Goal: Download file/media

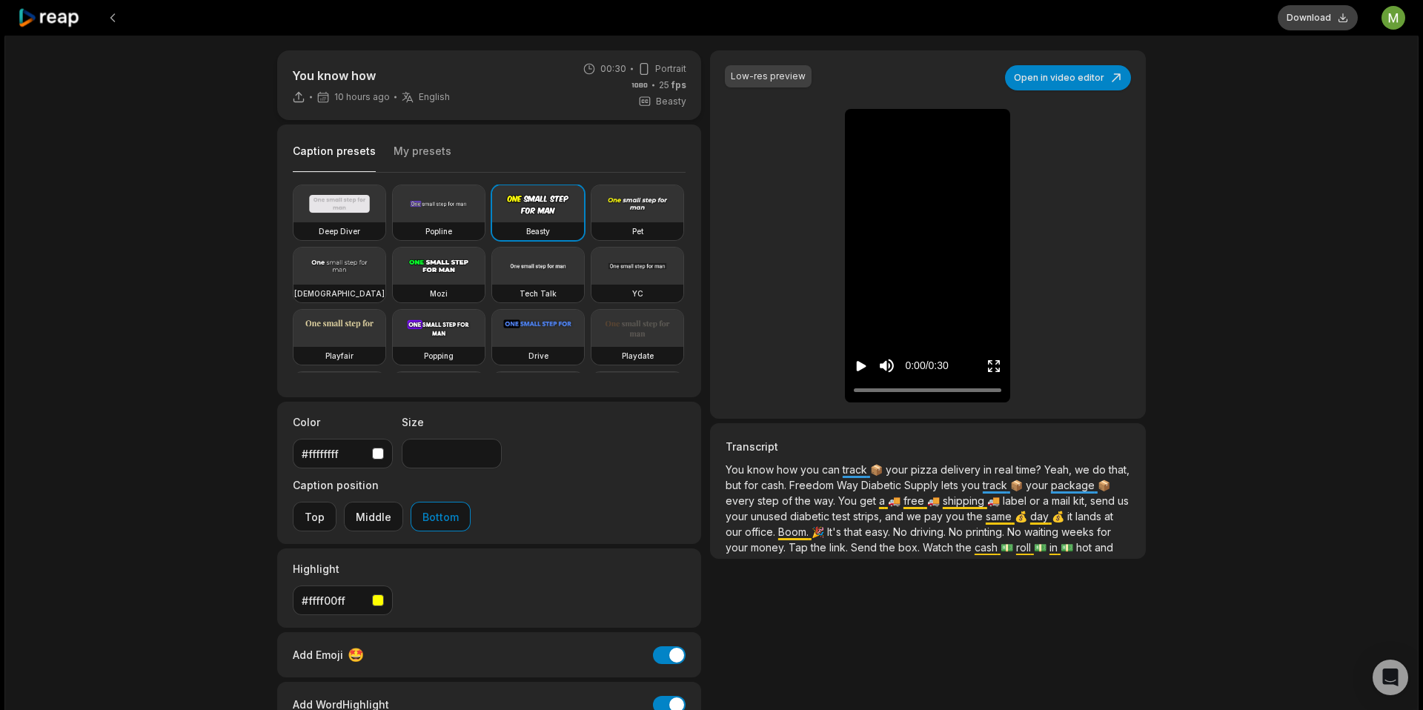
click at [1316, 20] on button "Download" at bounding box center [1318, 17] width 80 height 25
click at [38, 13] on icon at bounding box center [49, 18] width 63 height 20
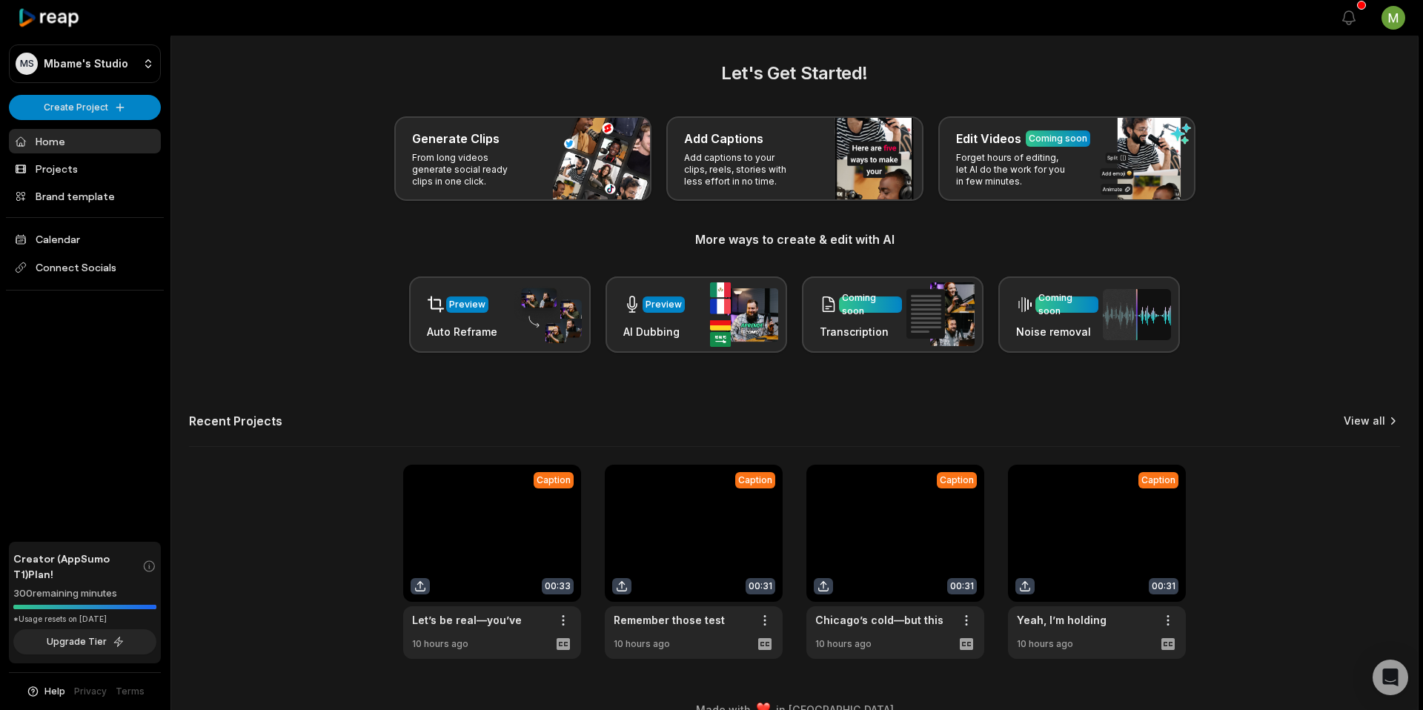
click at [1374, 423] on link "View all" at bounding box center [1365, 421] width 42 height 15
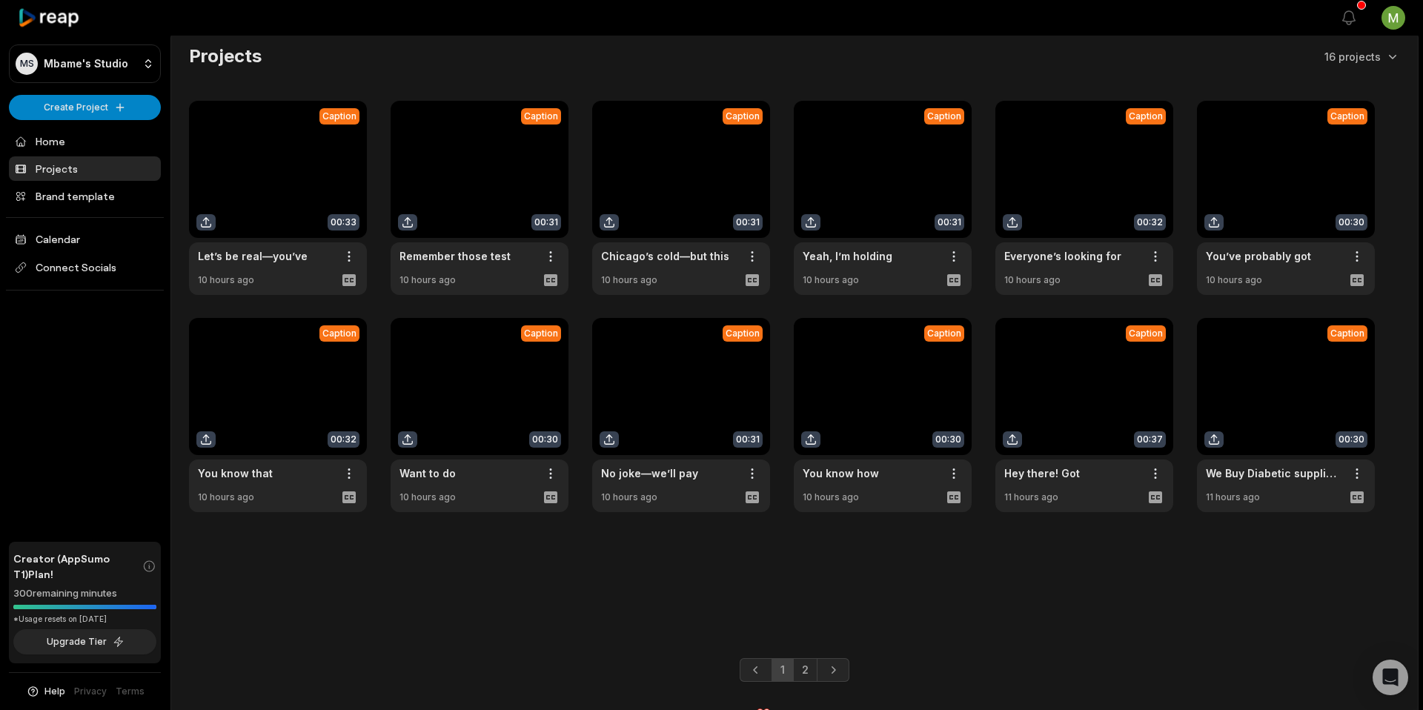
scroll to position [9, 0]
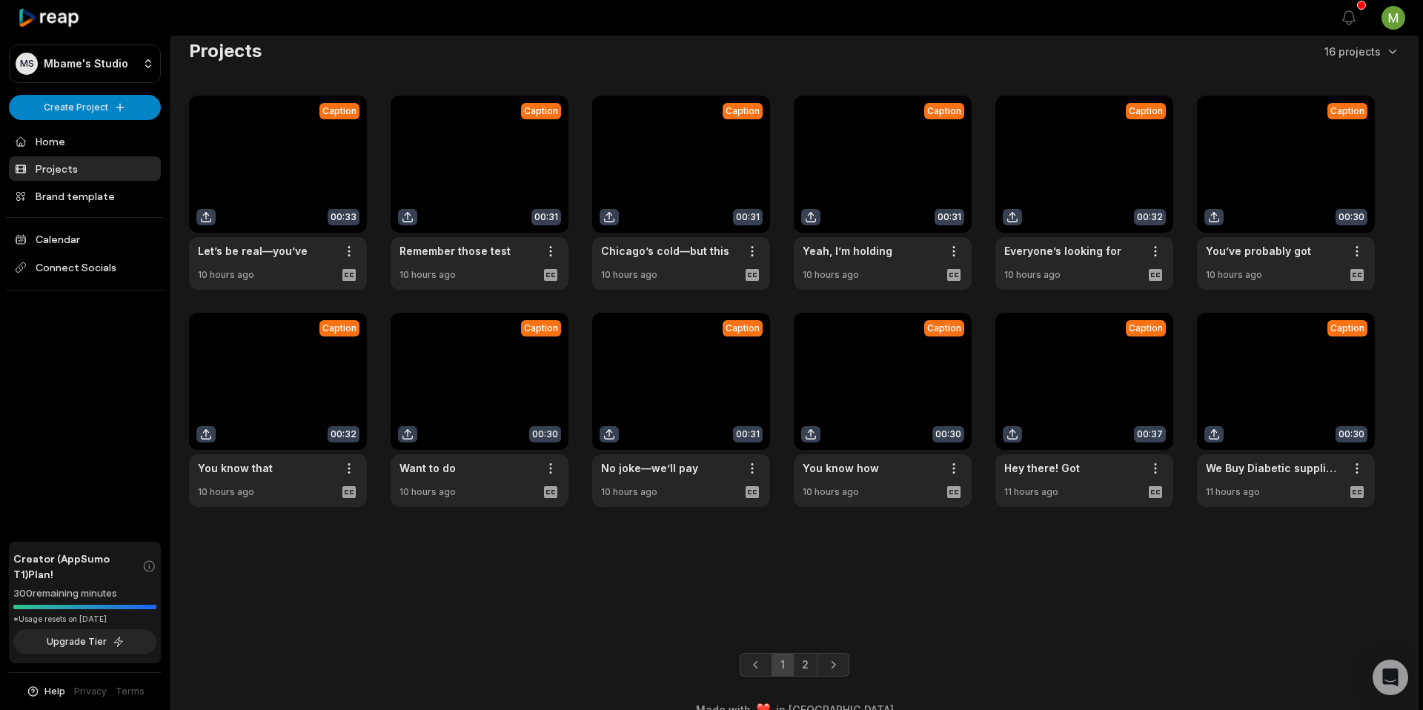
click at [921, 404] on link at bounding box center [883, 410] width 178 height 194
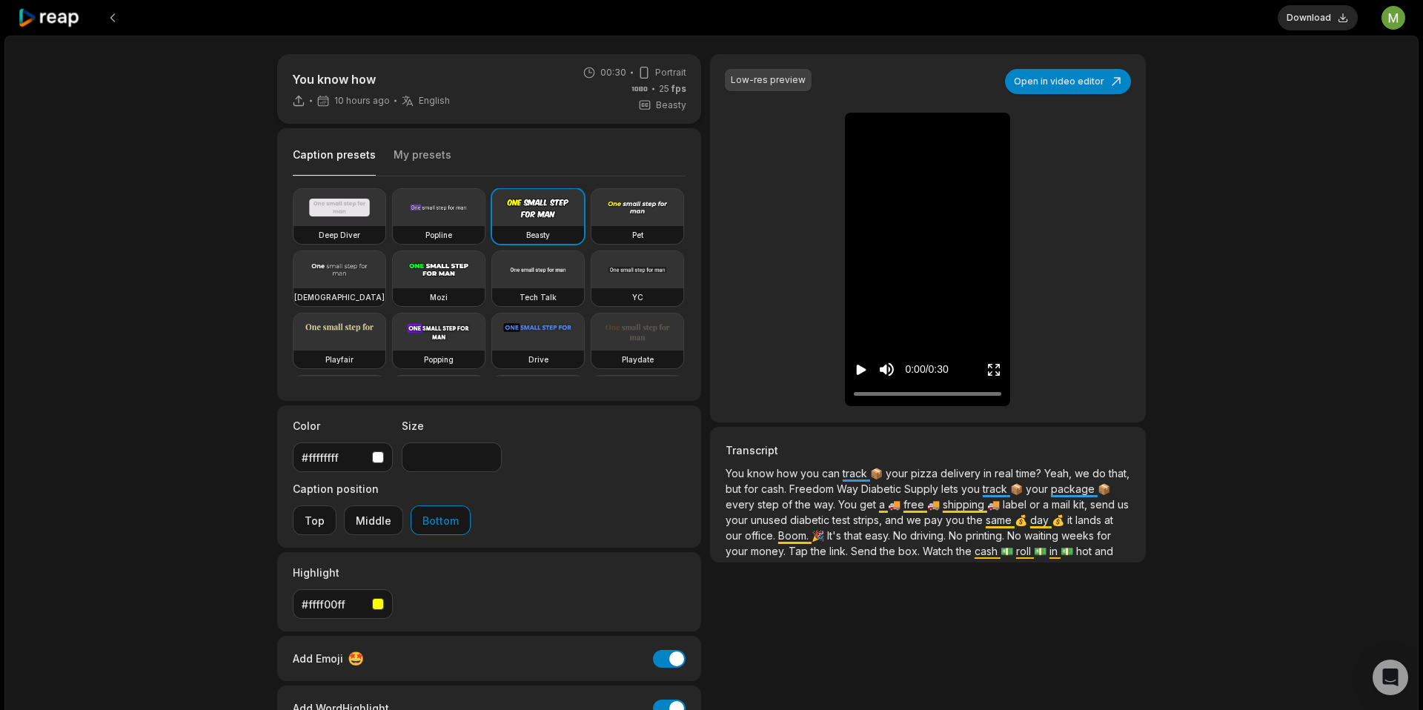
scroll to position [9, 0]
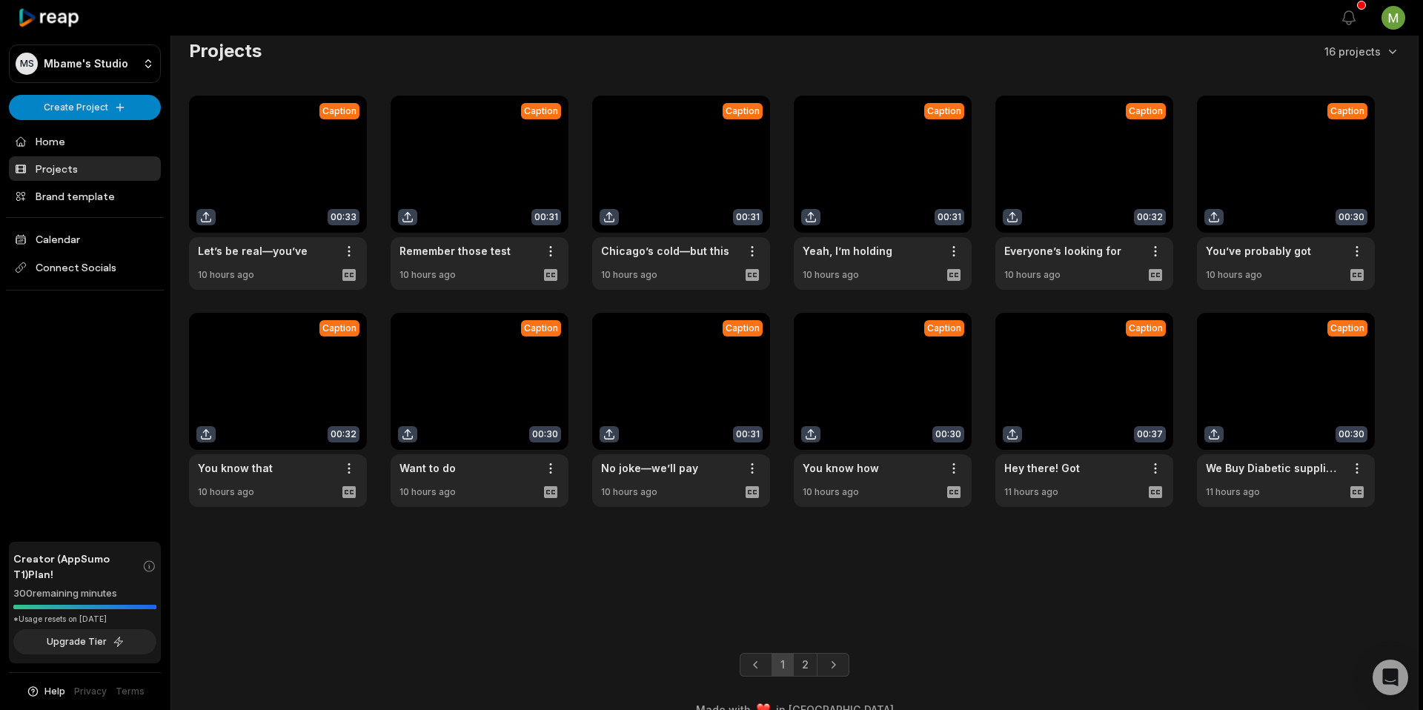
click at [1081, 384] on link at bounding box center [1085, 410] width 178 height 194
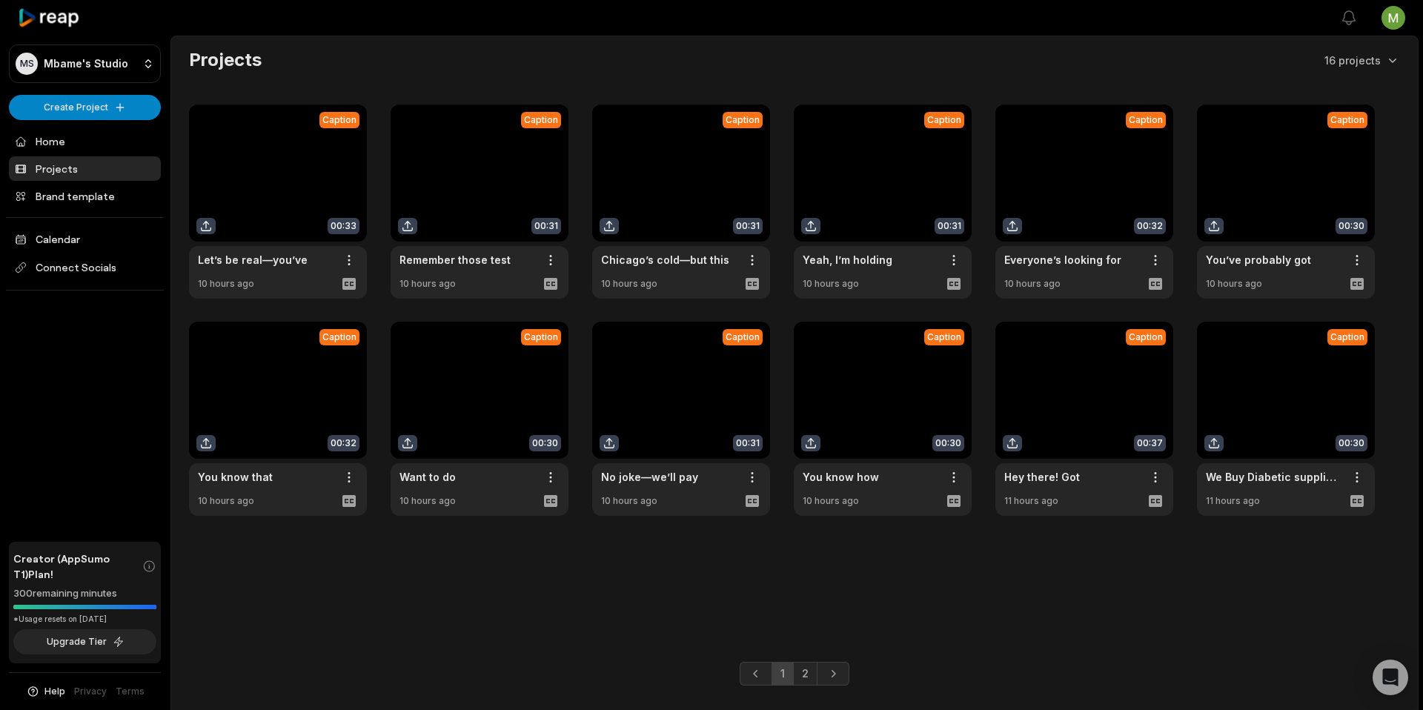
scroll to position [9, 0]
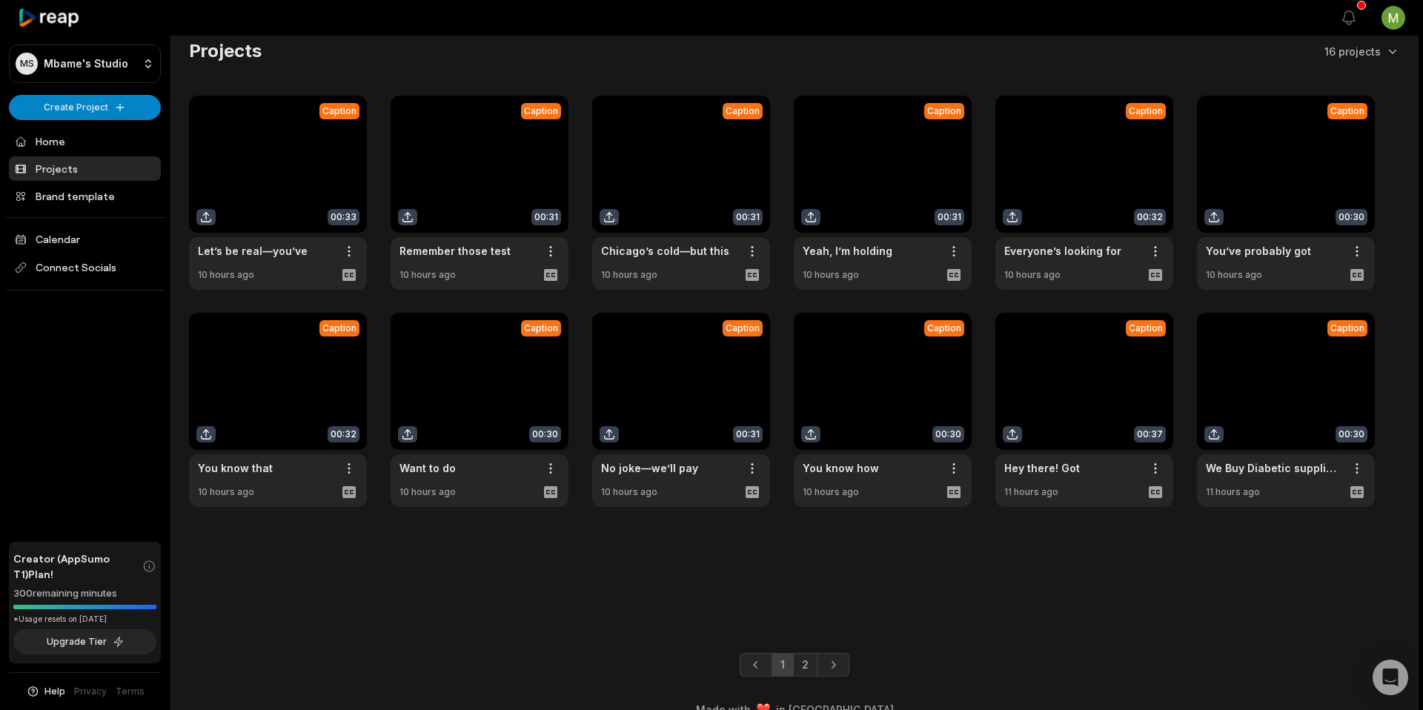
click at [1247, 403] on link at bounding box center [1286, 410] width 178 height 194
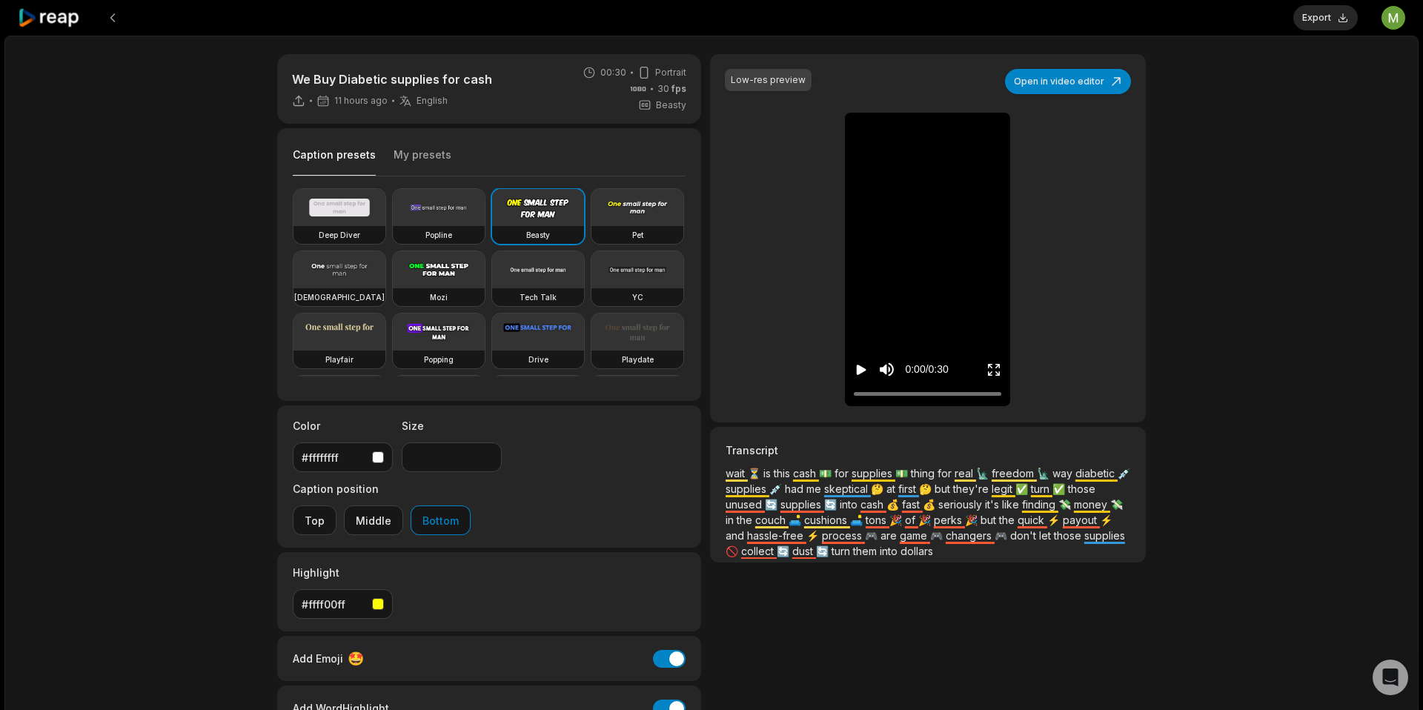
click at [856, 370] on icon "Play video" at bounding box center [861, 369] width 15 height 15
click at [905, 136] on video at bounding box center [928, 124] width 46 height 23
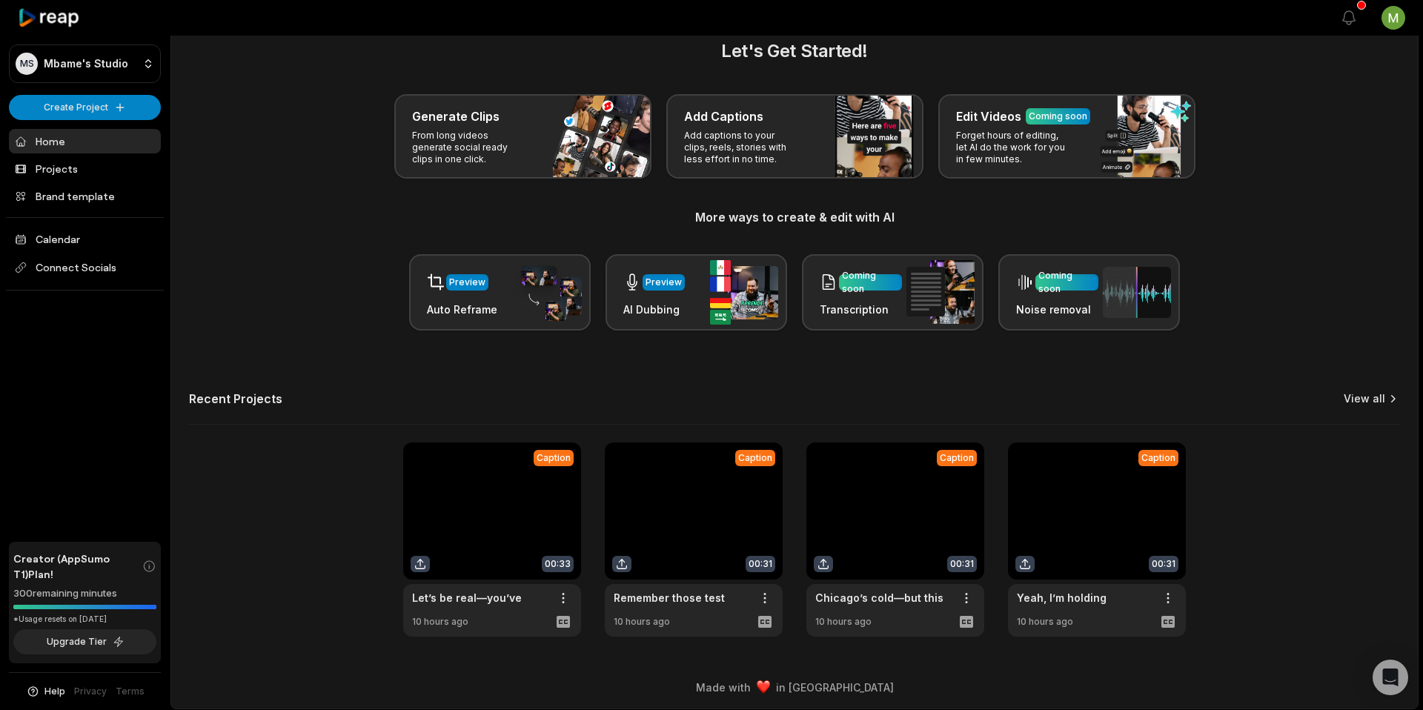
click at [1362, 400] on link "View all" at bounding box center [1365, 398] width 42 height 15
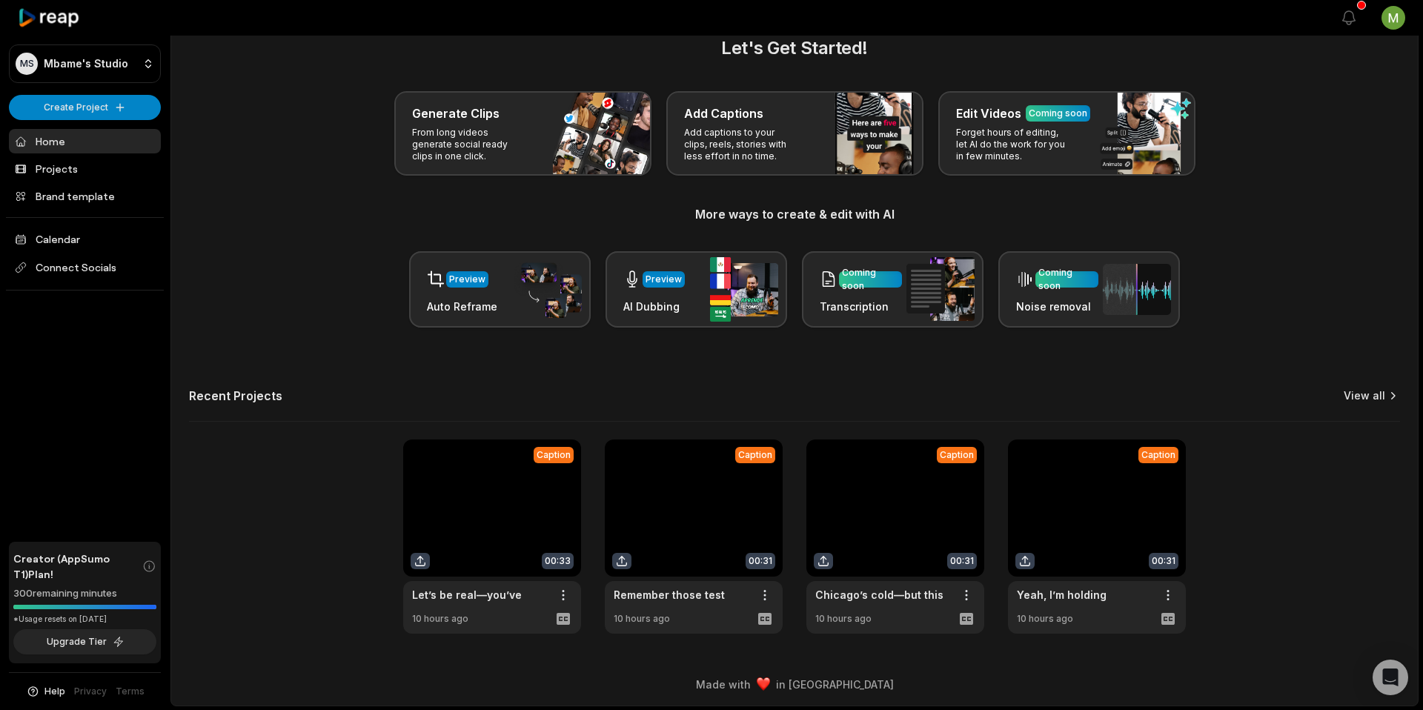
scroll to position [27, 0]
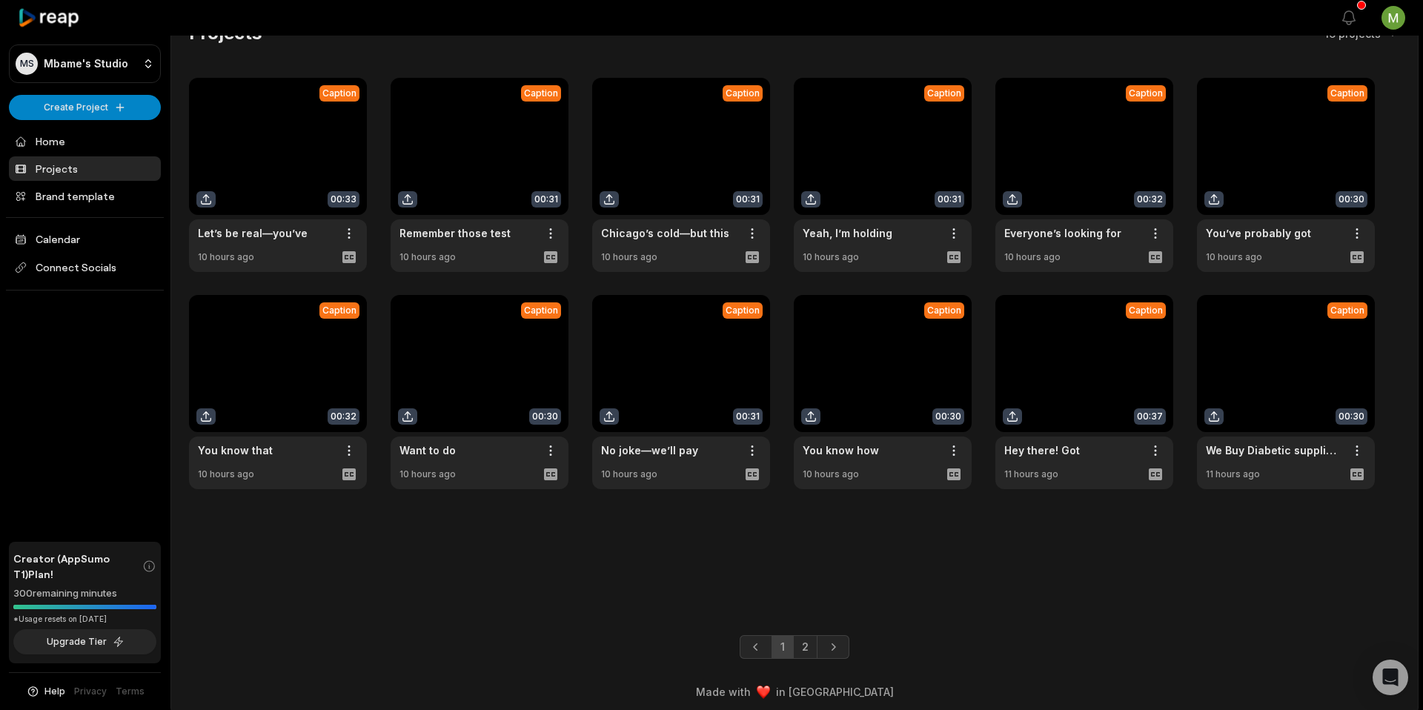
click at [1292, 383] on link at bounding box center [1286, 392] width 178 height 194
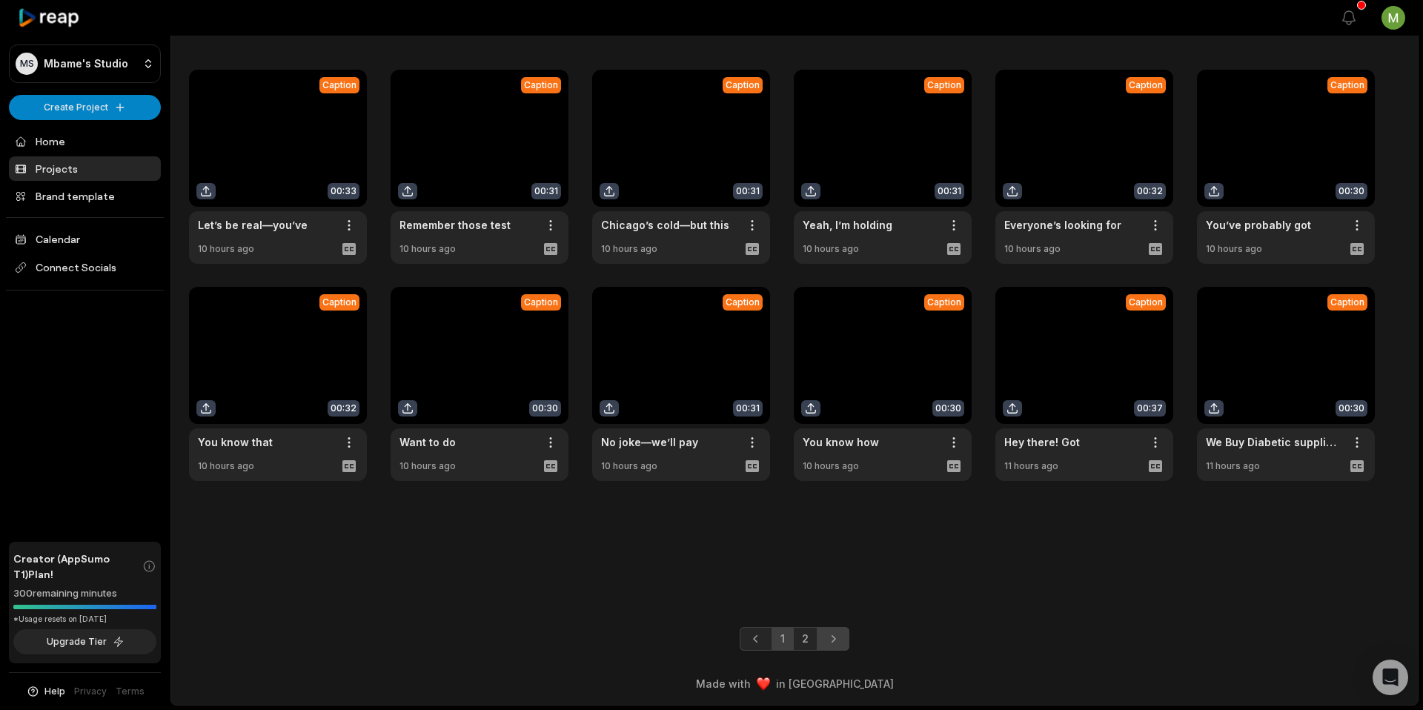
click at [826, 640] on icon "Next page" at bounding box center [833, 639] width 15 height 15
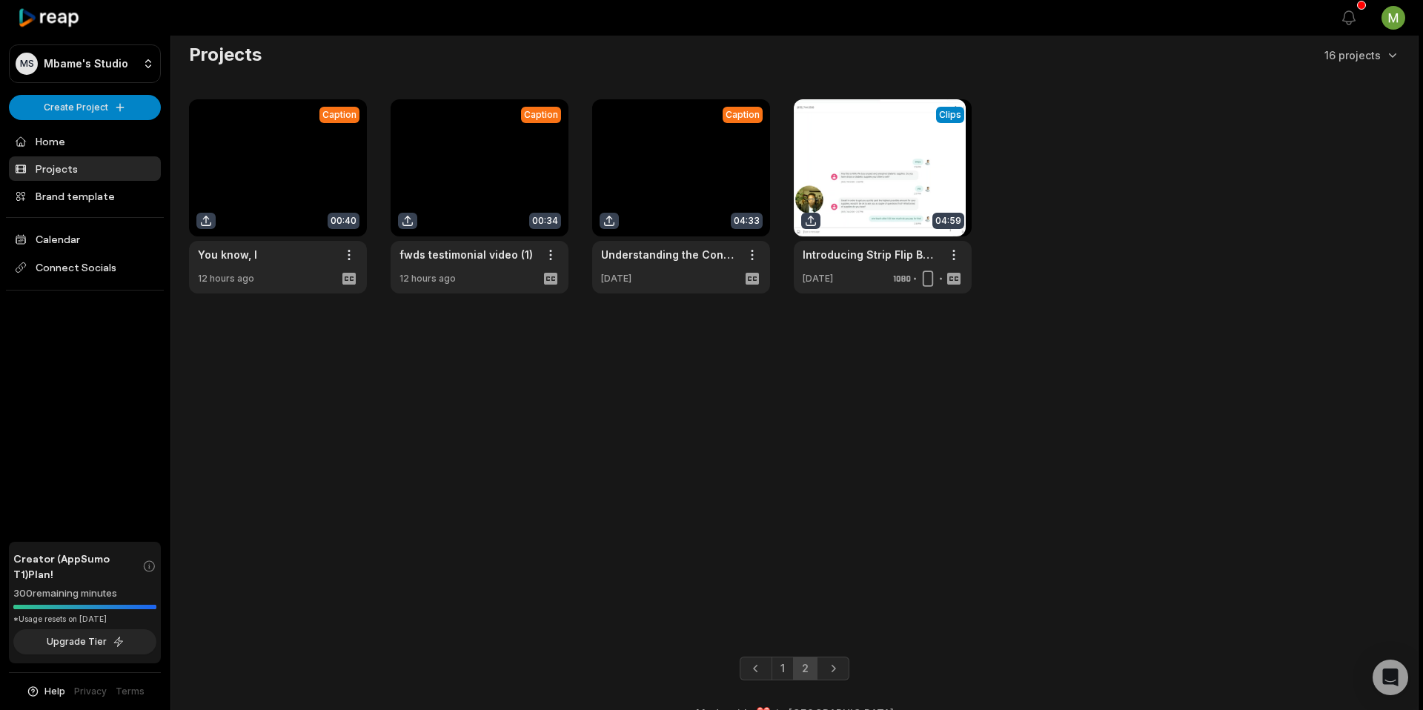
scroll to position [4, 0]
click at [268, 172] on link at bounding box center [278, 197] width 178 height 194
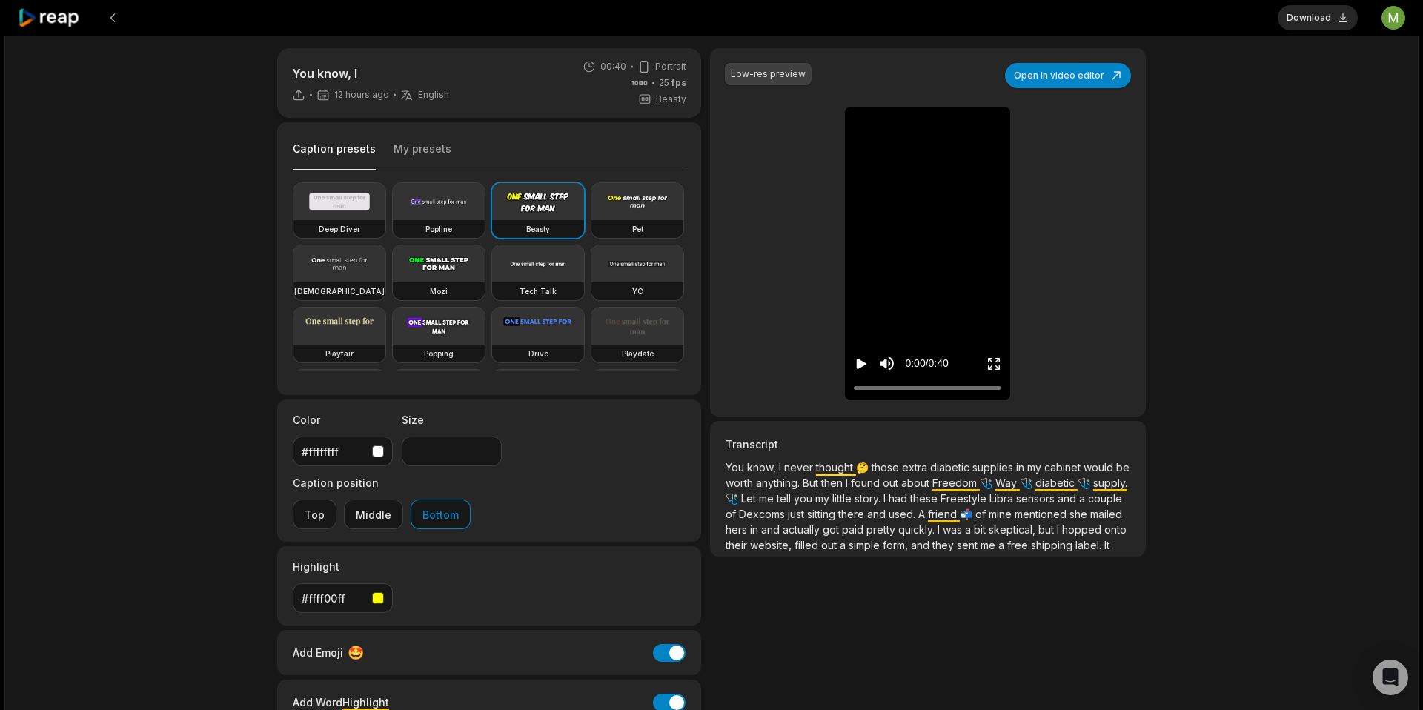
scroll to position [7, 0]
click at [56, 22] on icon at bounding box center [49, 18] width 63 height 20
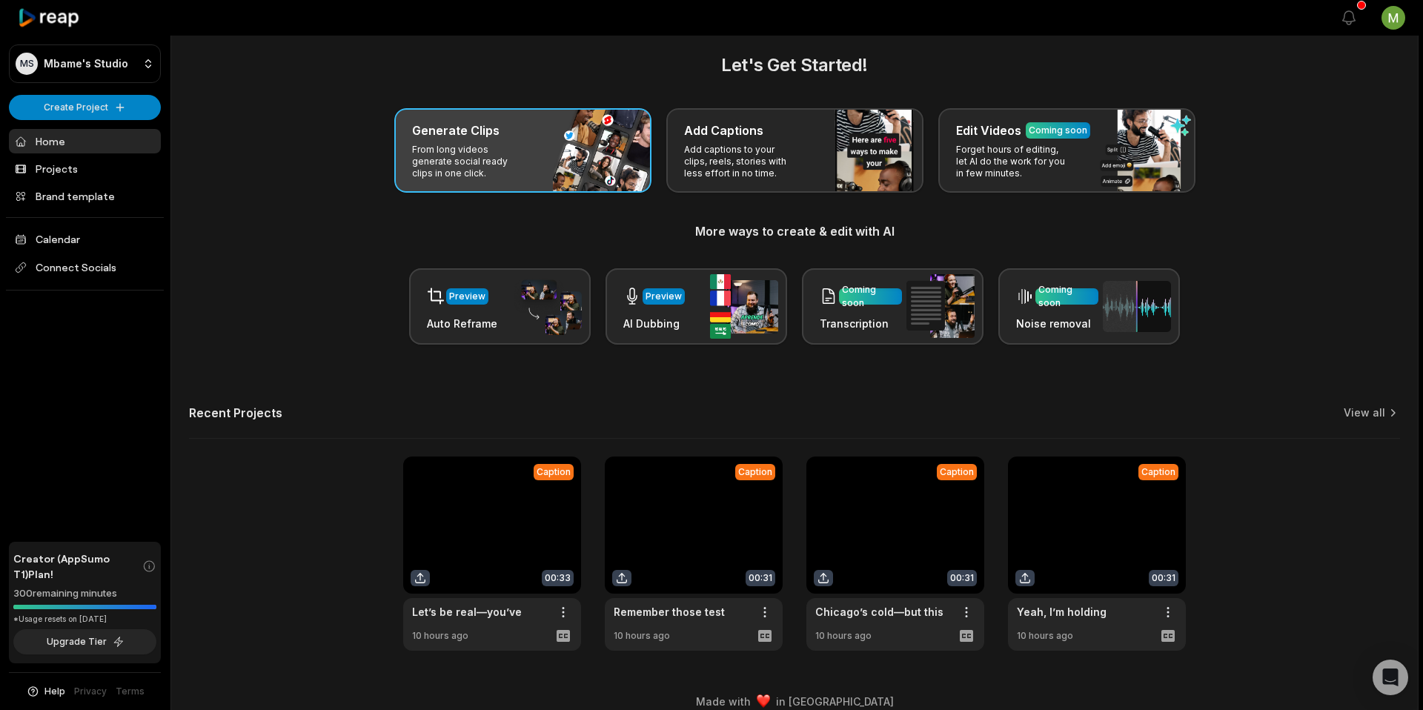
scroll to position [14, 0]
